Goal: Transaction & Acquisition: Purchase product/service

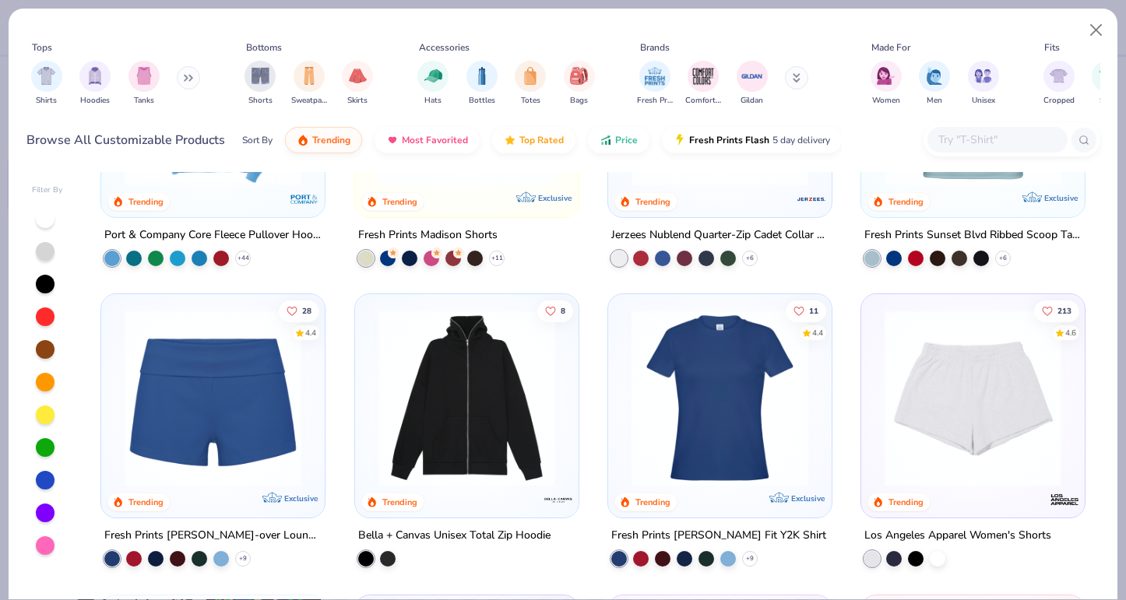
scroll to position [1393, 0]
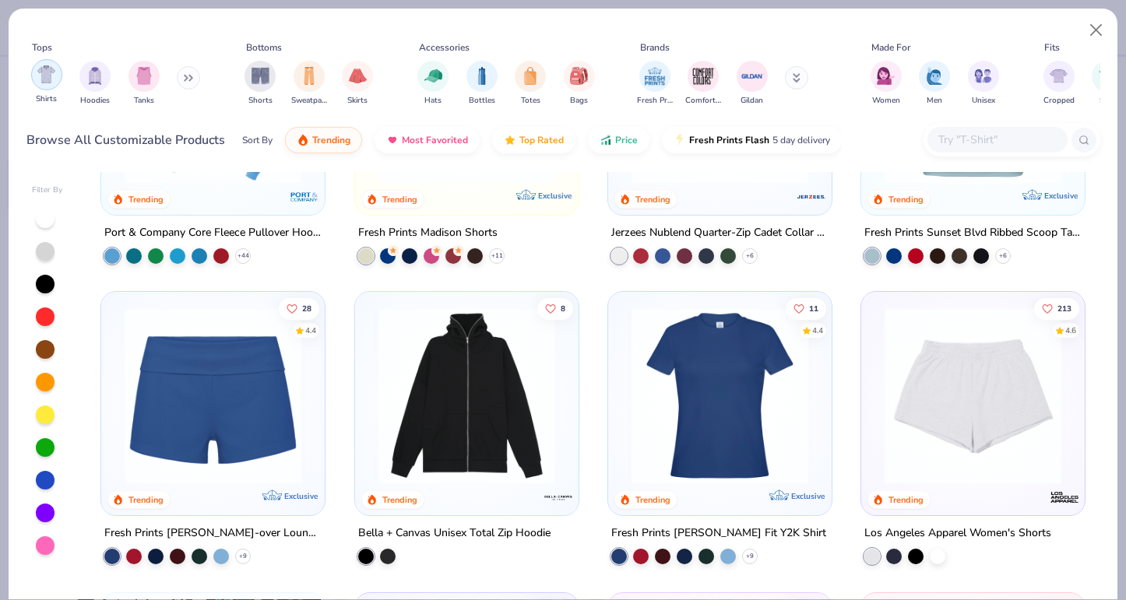
click at [48, 74] on img "filter for Shirts" at bounding box center [46, 74] width 18 height 18
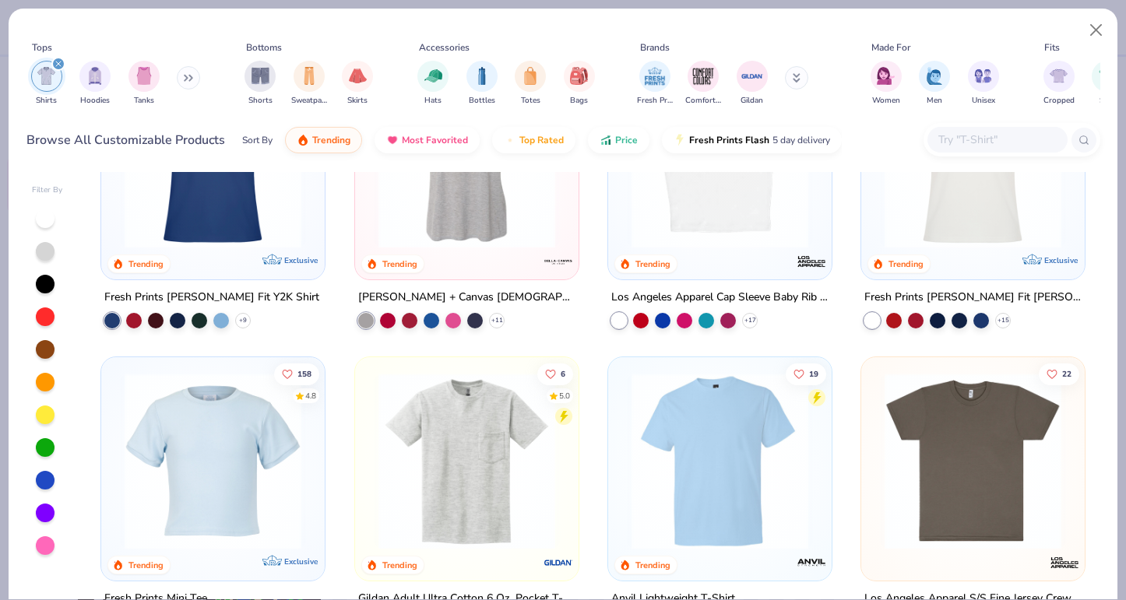
scroll to position [636, 0]
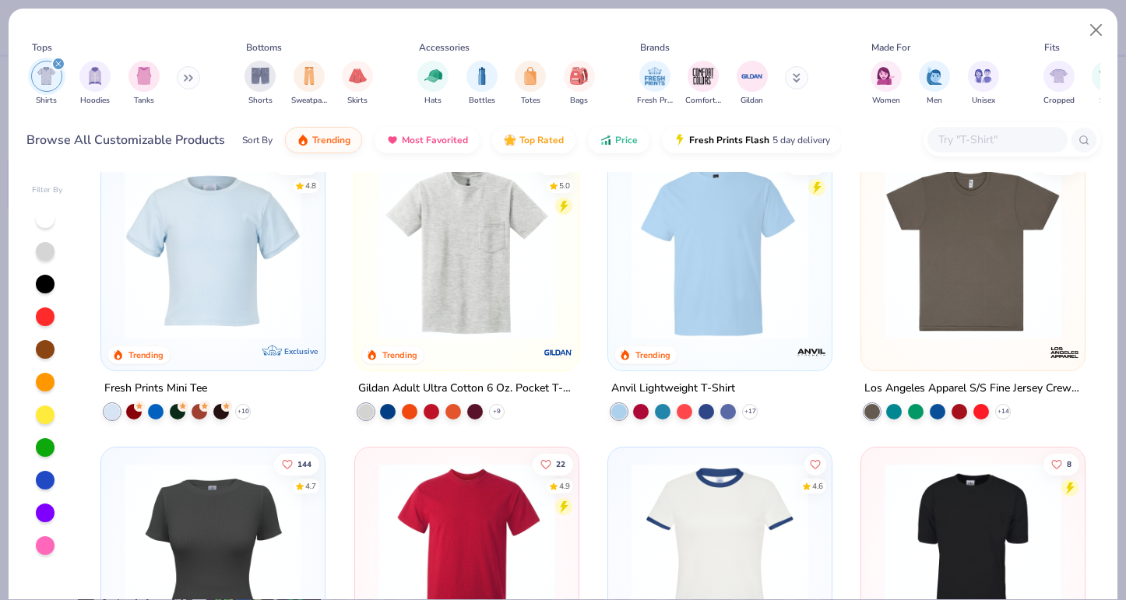
click at [472, 263] on img at bounding box center [467, 250] width 192 height 177
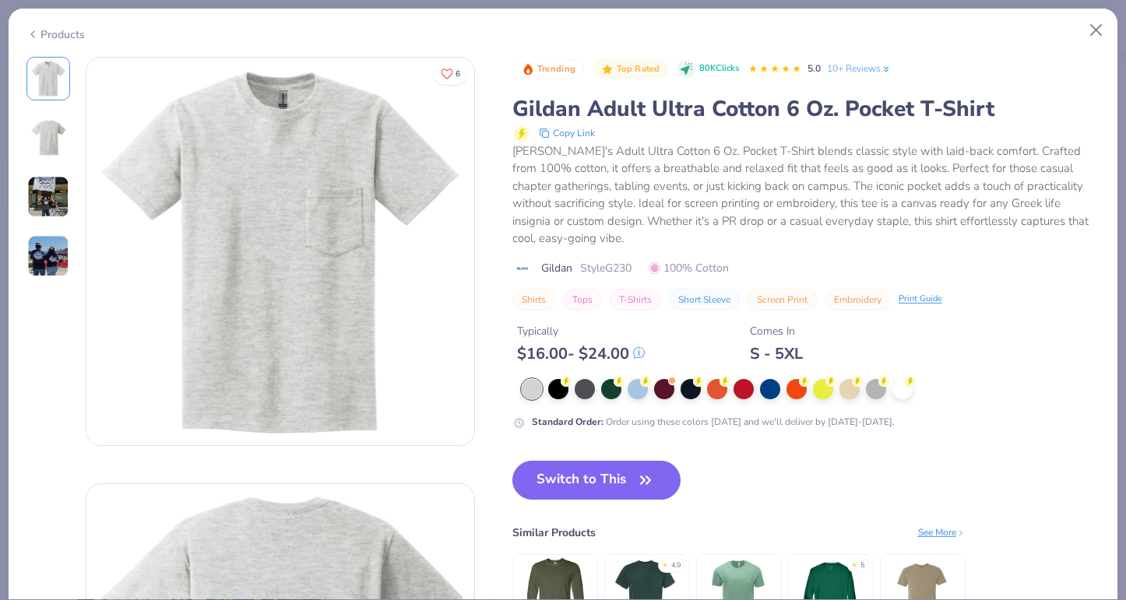
click at [588, 400] on div "Standard Order : Order using these colors [DATE] and we'll deliver by [DATE]-[D…" at bounding box center [806, 404] width 588 height 51
click at [588, 390] on div at bounding box center [585, 388] width 20 height 20
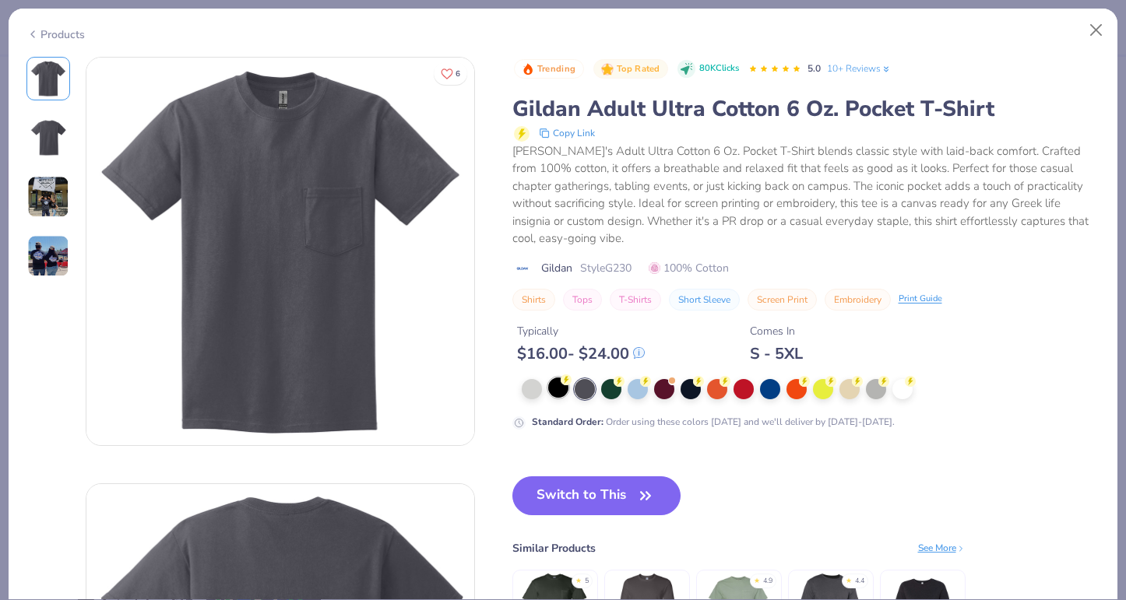
click at [562, 386] on div at bounding box center [558, 388] width 20 height 20
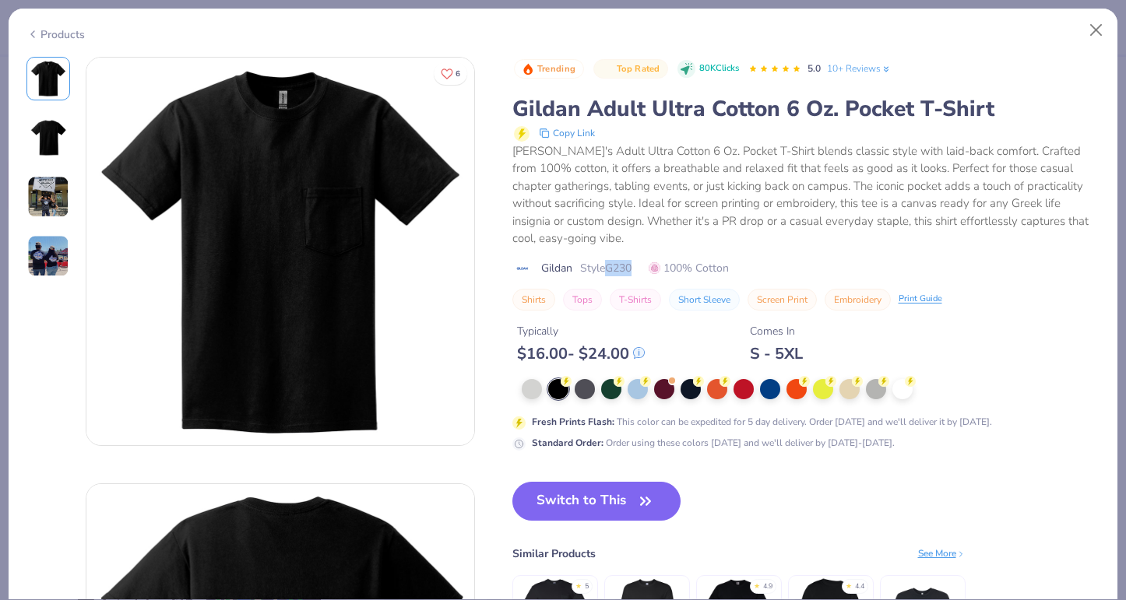
drag, startPoint x: 609, startPoint y: 269, endPoint x: 645, endPoint y: 269, distance: 35.8
click at [645, 269] on div "Gildan Style G230 100% Cotton" at bounding box center [806, 268] width 588 height 16
copy span "G230"
